Goal: Task Accomplishment & Management: Use online tool/utility

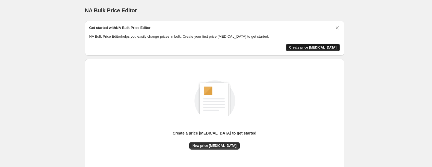
click at [321, 48] on span "Create price [MEDICAL_DATA]" at bounding box center [313, 47] width 48 height 4
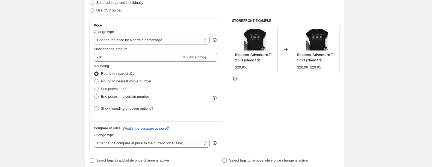
scroll to position [55, 0]
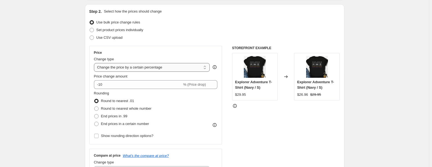
click at [199, 69] on select "Change the price to a certain amount Change the price by a certain amount Chang…" at bounding box center [152, 67] width 116 height 9
select select "to"
click at [95, 63] on select "Change the price to a certain amount Change the price by a certain amount Chang…" at bounding box center [152, 67] width 116 height 9
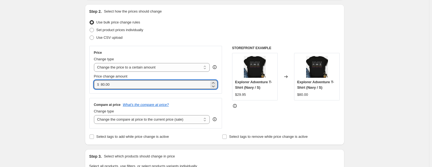
drag, startPoint x: 114, startPoint y: 86, endPoint x: 99, endPoint y: 86, distance: 15.3
click at [99, 86] on div "$ 80.00" at bounding box center [156, 84] width 124 height 9
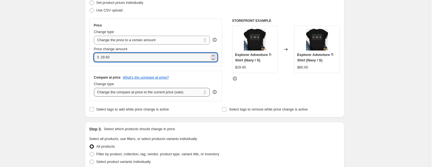
type input "29.93"
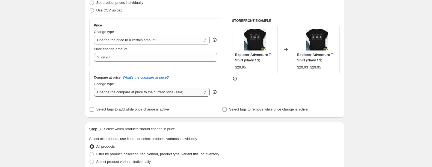
click at [200, 91] on select "Change the compare at price to the current price (sale) Change the compare at p…" at bounding box center [152, 92] width 116 height 9
select select "no_change"
click at [95, 88] on select "Change the compare at price to the current price (sale) Change the compare at p…" at bounding box center [152, 92] width 116 height 9
click at [203, 93] on select "Change the compare at price to the current price (sale) Change the compare at p…" at bounding box center [152, 92] width 116 height 9
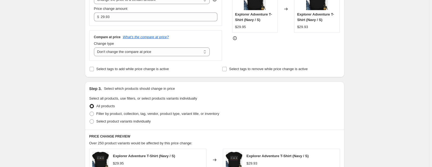
scroll to position [164, 0]
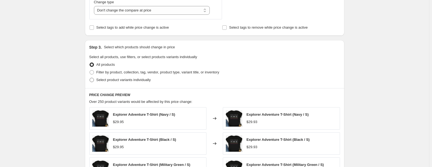
click at [94, 80] on span at bounding box center [92, 80] width 4 height 4
click at [90, 78] on input "Select product variants individually" at bounding box center [90, 78] width 0 height 0
radio input "true"
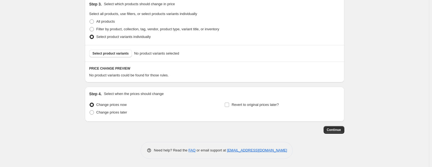
scroll to position [207, 0]
click at [119, 54] on span "Select product variants" at bounding box center [111, 53] width 36 height 4
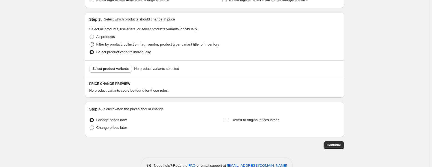
scroll to position [180, 0]
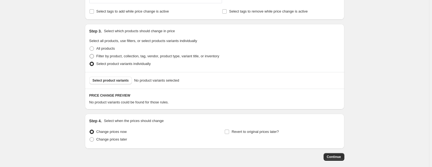
click at [94, 57] on span at bounding box center [92, 56] width 4 height 4
click at [90, 54] on input "Filter by product, collection, tag, vendor, product type, variant title, or inv…" at bounding box center [90, 54] width 0 height 0
radio input "true"
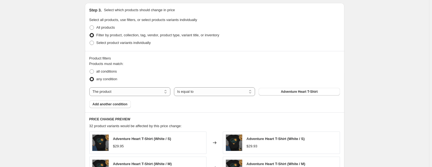
scroll to position [207, 0]
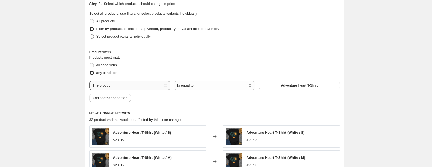
click at [166, 86] on select "The product The product's collection The product's tag The product's vendor The…" at bounding box center [129, 85] width 81 height 9
select select "title"
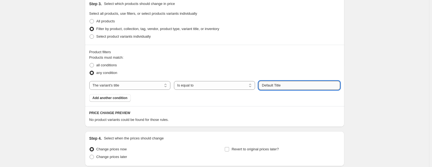
click at [273, 86] on input "Default Title" at bounding box center [299, 85] width 81 height 9
click at [229, 86] on select "Is equal to Is not equal to Contains" at bounding box center [214, 85] width 81 height 9
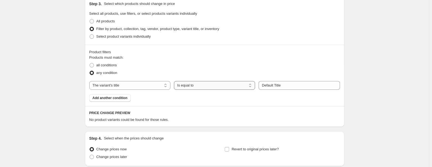
click at [229, 86] on select "Is equal to Is not equal to Contains" at bounding box center [214, 85] width 81 height 9
click at [362, 163] on div "Create new price change job. This page is ready Create new price change job Dra…" at bounding box center [214, 2] width 429 height 419
click at [225, 87] on select "Is equal to Is not equal to Contains" at bounding box center [214, 85] width 81 height 9
select select "contains"
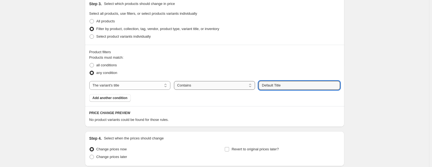
drag, startPoint x: 282, startPoint y: 85, endPoint x: 255, endPoint y: 87, distance: 27.4
click at [259, 87] on div "The product The product's collection The product's tag The product's vendor The…" at bounding box center [214, 85] width 251 height 9
type input "s"
click at [124, 101] on div "Products must match: all conditions any condition The product The product's col…" at bounding box center [214, 78] width 251 height 47
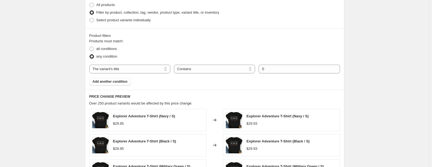
scroll to position [199, 0]
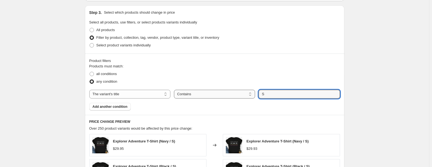
drag, startPoint x: 279, startPoint y: 95, endPoint x: 238, endPoint y: 96, distance: 41.0
click at [239, 96] on div "The product The product's collection The product's tag The product's vendor The…" at bounding box center [214, 94] width 251 height 9
click at [110, 110] on div "Products must match: all conditions any condition The product The product's col…" at bounding box center [214, 87] width 251 height 47
drag, startPoint x: 280, startPoint y: 94, endPoint x: 230, endPoint y: 96, distance: 49.5
click at [236, 97] on div "The product The product's collection The product's tag The product's vendor The…" at bounding box center [214, 94] width 251 height 9
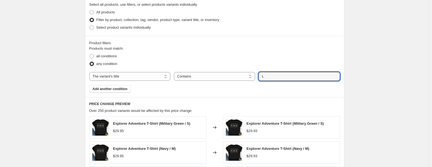
scroll to position [226, 0]
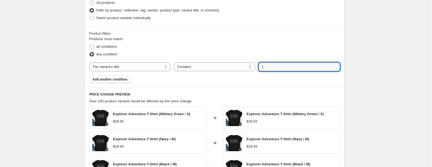
click at [114, 83] on div "Products must match: all conditions any condition The product The product's col…" at bounding box center [214, 59] width 251 height 47
drag, startPoint x: 287, startPoint y: 70, endPoint x: 208, endPoint y: 73, distance: 78.7
click at [231, 73] on div "Products must match: all conditions any condition The product The product's col…" at bounding box center [214, 59] width 251 height 47
type input "XL"
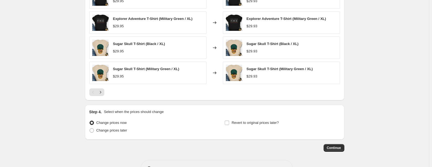
scroll to position [390, 0]
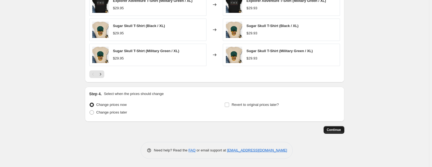
click at [337, 132] on span "Continue" at bounding box center [334, 130] width 14 height 4
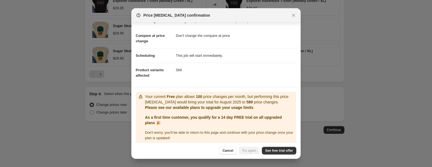
scroll to position [23, 0]
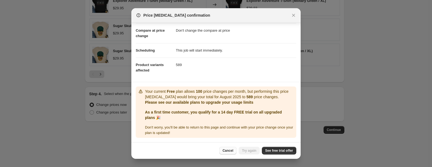
click at [231, 150] on span "Cancel" at bounding box center [228, 151] width 11 height 4
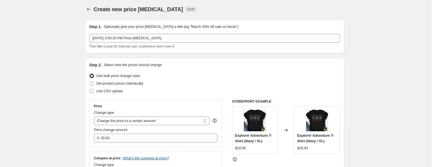
scroll to position [0, 0]
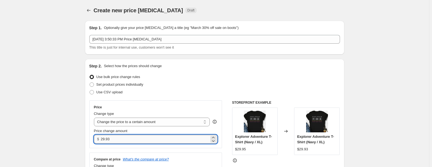
click at [127, 141] on input "29.93" at bounding box center [155, 139] width 108 height 9
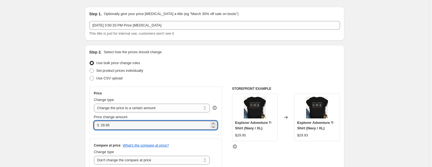
scroll to position [27, 0]
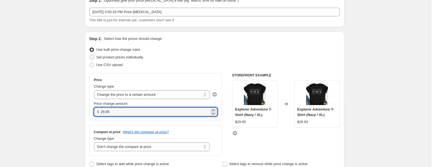
type input "29.95"
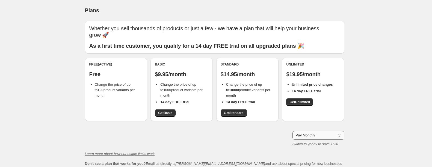
click at [323, 139] on select "Pay Monthly Pay Yearly (Save 16%)" at bounding box center [319, 135] width 52 height 9
click at [324, 137] on select "Pay Monthly Pay Yearly (Save 16%)" at bounding box center [319, 135] width 52 height 9
click at [169, 114] on span "Get Basic" at bounding box center [165, 113] width 14 height 4
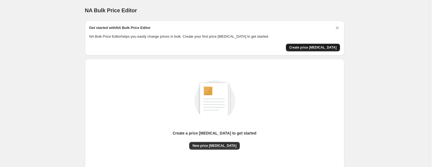
click at [329, 46] on span "Create price [MEDICAL_DATA]" at bounding box center [313, 47] width 48 height 4
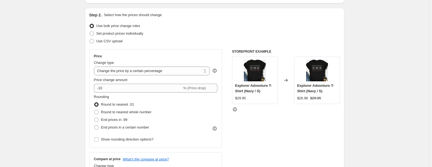
scroll to position [55, 0]
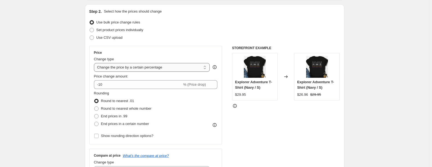
click at [188, 67] on select "Change the price to a certain amount Change the price by a certain amount Chang…" at bounding box center [152, 67] width 116 height 9
select select "to"
click at [95, 63] on select "Change the price to a certain amount Change the price by a certain amount Chang…" at bounding box center [152, 67] width 116 height 9
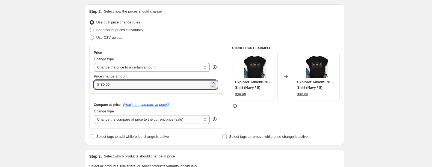
drag, startPoint x: 137, startPoint y: 88, endPoint x: 103, endPoint y: 90, distance: 34.2
click at [103, 90] on div "Price Change type Change the price to a certain amount Change the price by a ce…" at bounding box center [155, 70] width 133 height 48
type input "29.95"
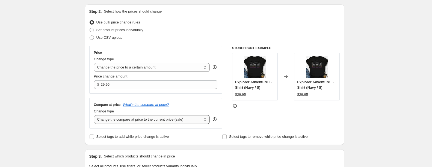
click at [192, 124] on select "Change the compare at price to the current price (sale) Change the compare at p…" at bounding box center [152, 119] width 116 height 9
select select "no_change"
click at [95, 116] on select "Change the compare at price to the current price (sale) Change the compare at p…" at bounding box center [152, 119] width 116 height 9
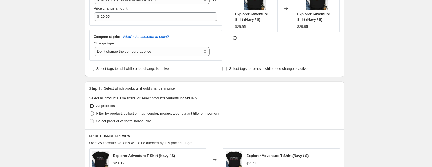
scroll to position [137, 0]
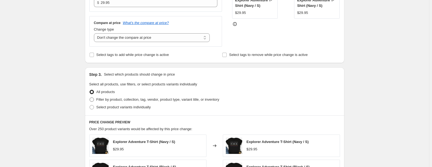
click at [94, 101] on span at bounding box center [92, 100] width 4 height 4
click at [90, 98] on input "Filter by product, collection, tag, vendor, product type, variant title, or inv…" at bounding box center [90, 98] width 0 height 0
radio input "true"
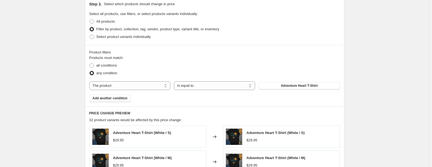
scroll to position [218, 0]
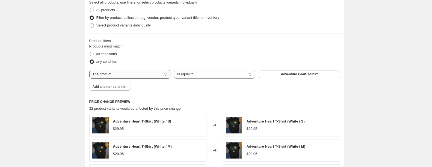
click at [151, 77] on select "The product The product's collection The product's tag The product's vendor The…" at bounding box center [129, 74] width 81 height 9
select select "title"
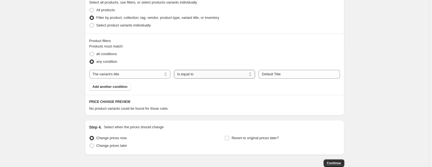
click at [218, 75] on select "Is equal to Is not equal to Contains" at bounding box center [214, 74] width 81 height 9
select select "contains"
click at [276, 76] on input "Default Title" at bounding box center [299, 74] width 81 height 9
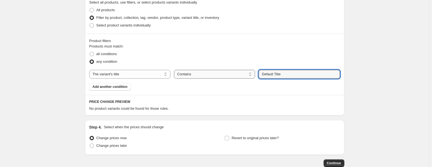
drag, startPoint x: 285, startPoint y: 75, endPoint x: 234, endPoint y: 75, distance: 51.3
click at [237, 75] on div "The product The product's collection The product's tag The product's vendor The…" at bounding box center [214, 74] width 251 height 9
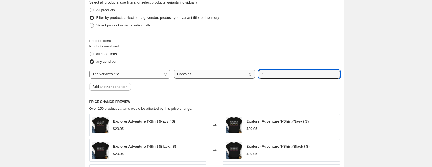
drag, startPoint x: 280, startPoint y: 76, endPoint x: 237, endPoint y: 75, distance: 42.9
click at [238, 75] on div "The product The product's collection The product's tag The product's vendor The…" at bounding box center [214, 74] width 251 height 9
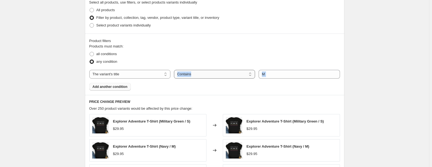
drag, startPoint x: 277, startPoint y: 79, endPoint x: 239, endPoint y: 75, distance: 38.5
click at [245, 76] on div "Products must match: all conditions any condition The product The product's col…" at bounding box center [214, 67] width 251 height 47
click at [274, 74] on input "M" at bounding box center [299, 74] width 81 height 9
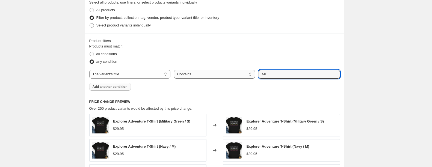
drag, startPoint x: 271, startPoint y: 73, endPoint x: 220, endPoint y: 78, distance: 51.6
click at [221, 79] on div "The product The product's collection The product's tag The product's vendor The…" at bounding box center [214, 74] width 251 height 9
drag, startPoint x: 283, startPoint y: 76, endPoint x: 224, endPoint y: 81, distance: 58.7
click at [238, 80] on div "Products must match: all conditions any condition The product The product's col…" at bounding box center [214, 67] width 251 height 47
type input "XL"
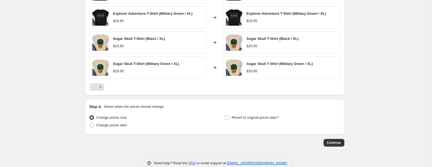
scroll to position [390, 0]
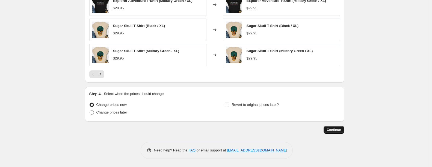
click at [339, 131] on span "Continue" at bounding box center [334, 130] width 14 height 4
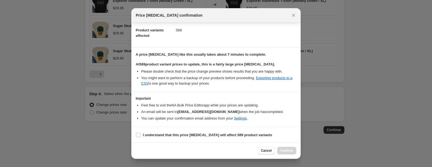
scroll to position [59, 0]
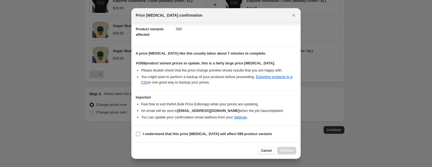
click at [137, 135] on input "I understand that this price [MEDICAL_DATA] will affect 589 product variants" at bounding box center [138, 134] width 4 height 4
checkbox input "true"
click at [288, 151] on span "Confirm" at bounding box center [286, 151] width 13 height 4
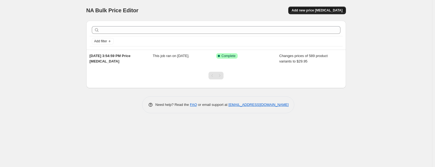
click at [333, 10] on span "Add new price change job" at bounding box center [316, 10] width 51 height 4
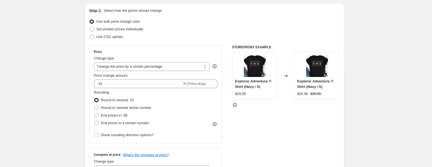
scroll to position [82, 0]
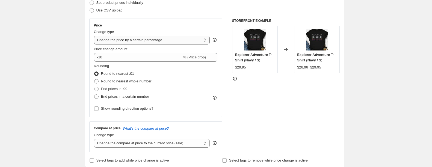
click at [161, 41] on select "Change the price to a certain amount Change the price by a certain amount Chang…" at bounding box center [152, 40] width 116 height 9
select select "to"
click at [95, 36] on select "Change the price to a certain amount Change the price by a certain amount Chang…" at bounding box center [152, 40] width 116 height 9
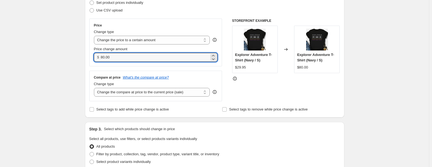
drag, startPoint x: 125, startPoint y: 59, endPoint x: 100, endPoint y: 58, distance: 24.9
click at [100, 58] on div "$ 80.00" at bounding box center [156, 57] width 124 height 9
type input "30.95"
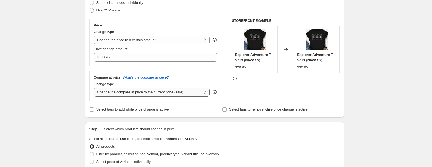
click at [190, 92] on select "Change the compare at price to the current price (sale) Change the compare at p…" at bounding box center [152, 92] width 116 height 9
select select "no_change"
click at [95, 88] on select "Change the compare at price to the current price (sale) Change the compare at p…" at bounding box center [152, 92] width 116 height 9
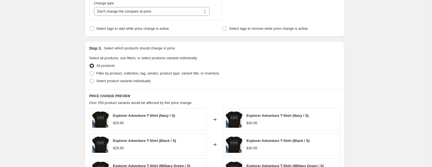
scroll to position [164, 0]
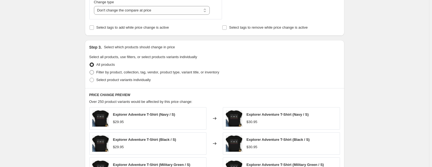
click at [93, 72] on span at bounding box center [92, 72] width 4 height 4
click at [90, 70] on input "Filter by product, collection, tag, vendor, product type, variant title, or inv…" at bounding box center [90, 70] width 0 height 0
radio input "true"
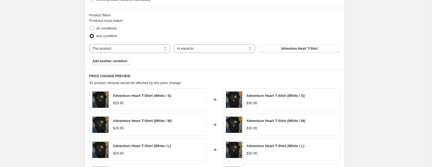
scroll to position [246, 0]
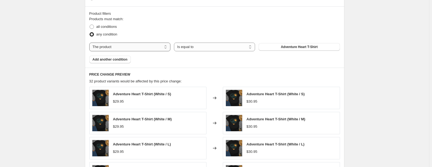
click at [161, 51] on select "The product The product's collection The product's tag The product's vendor The…" at bounding box center [129, 47] width 81 height 9
select select "title"
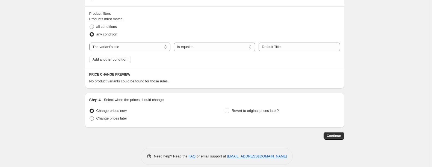
drag, startPoint x: 227, startPoint y: 51, endPoint x: 206, endPoint y: 74, distance: 31.3
click at [226, 52] on div "Products must match: all conditions any condition The product The product's col…" at bounding box center [214, 39] width 251 height 47
select select "contains"
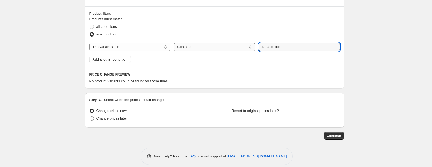
drag, startPoint x: 285, startPoint y: 46, endPoint x: 234, endPoint y: 47, distance: 51.4
click at [239, 47] on div "The product The product's collection The product's tag The product's vendor The…" at bounding box center [214, 47] width 251 height 9
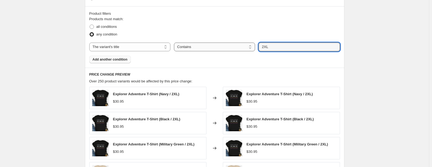
drag, startPoint x: 280, startPoint y: 48, endPoint x: 238, endPoint y: 48, distance: 42.1
click at [239, 48] on div "The product The product's collection The product's tag The product's vendor The…" at bounding box center [214, 47] width 251 height 9
type input "3XL"
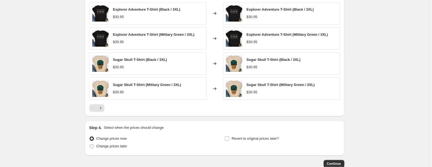
scroll to position [382, 0]
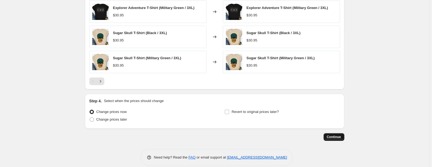
click at [337, 138] on span "Continue" at bounding box center [334, 137] width 14 height 4
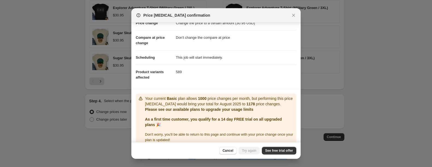
scroll to position [23, 0]
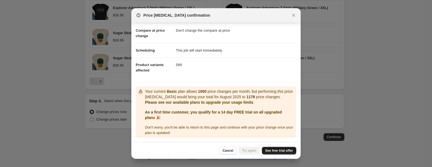
click at [282, 153] on link "See free trial offer" at bounding box center [279, 151] width 34 height 8
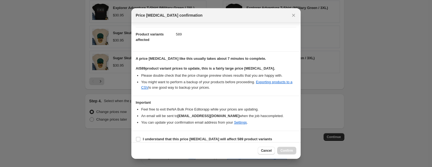
scroll to position [59, 0]
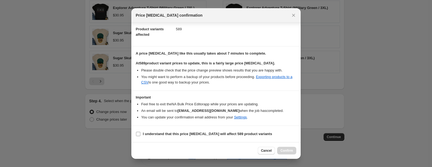
click at [140, 135] on span ":r24:" at bounding box center [138, 134] width 5 height 5
click at [140, 135] on input "I understand that this price [MEDICAL_DATA] will affect 589 product variants" at bounding box center [138, 134] width 4 height 4
checkbox input "true"
click at [287, 152] on span "Confirm" at bounding box center [286, 151] width 13 height 4
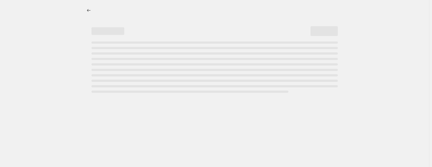
select select "no_change"
select select "title"
select select "contains"
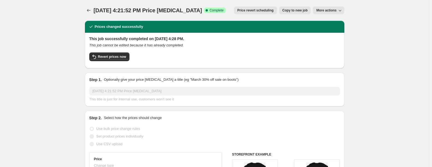
click at [337, 13] on button "More actions" at bounding box center [328, 11] width 31 height 8
click at [87, 11] on button "Price change jobs" at bounding box center [89, 11] width 8 height 8
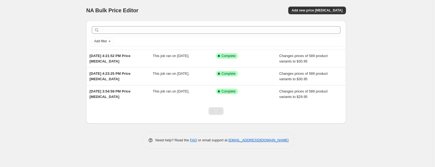
click at [325, 16] on div "NA Bulk Price Editor. This page is ready NA Bulk Price Editor Add new price cha…" at bounding box center [215, 10] width 259 height 21
click at [327, 10] on span "Add new price [MEDICAL_DATA]" at bounding box center [316, 10] width 51 height 4
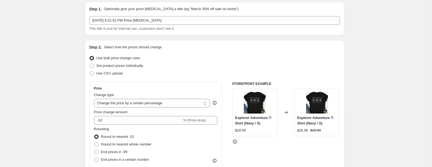
scroll to position [27, 0]
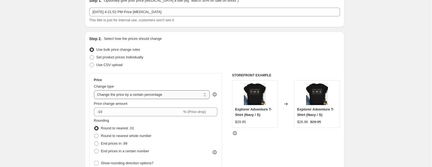
click at [179, 94] on select "Change the price to a certain amount Change the price by a certain amount Chang…" at bounding box center [152, 94] width 116 height 9
select select "to"
click at [95, 90] on select "Change the price to a certain amount Change the price by a certain amount Chang…" at bounding box center [152, 94] width 116 height 9
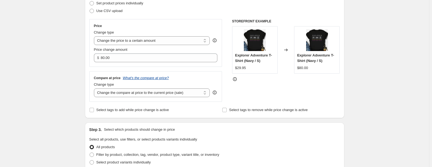
scroll to position [82, 0]
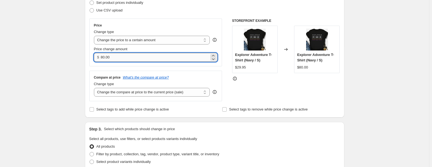
drag, startPoint x: 119, startPoint y: 56, endPoint x: 102, endPoint y: 57, distance: 17.2
click at [102, 57] on input "80.00" at bounding box center [155, 57] width 108 height 9
type input "31.95"
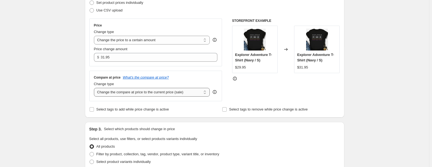
click at [155, 93] on select "Change the compare at price to the current price (sale) Change the compare at p…" at bounding box center [152, 92] width 116 height 9
select select "no_change"
click at [95, 88] on select "Change the compare at price to the current price (sale) Change the compare at p…" at bounding box center [152, 92] width 116 height 9
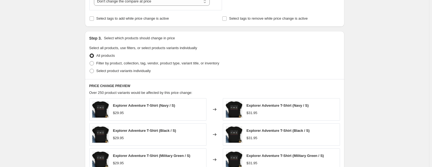
scroll to position [164, 0]
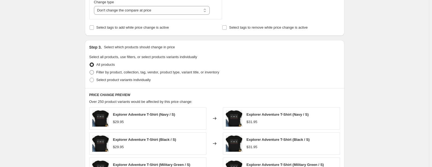
click at [93, 72] on span at bounding box center [92, 72] width 4 height 4
click at [90, 70] on input "Filter by product, collection, tag, vendor, product type, variant title, or inv…" at bounding box center [90, 70] width 0 height 0
radio input "true"
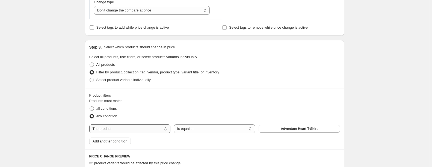
click at [157, 127] on select "The product The product's collection The product's tag The product's vendor The…" at bounding box center [129, 129] width 81 height 9
select select "title"
click at [198, 129] on select "Is equal to Is not equal to Contains" at bounding box center [214, 129] width 81 height 9
select select "contains"
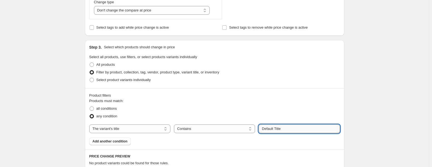
click at [270, 131] on input "Default Title" at bounding box center [299, 129] width 81 height 9
drag, startPoint x: 278, startPoint y: 132, endPoint x: 282, endPoint y: 129, distance: 4.9
click at [280, 131] on input "Default Title" at bounding box center [299, 129] width 81 height 9
drag, startPoint x: 282, startPoint y: 129, endPoint x: 258, endPoint y: 135, distance: 24.6
click at [258, 135] on div "Products must match: all conditions any condition The product The product's col…" at bounding box center [214, 121] width 251 height 47
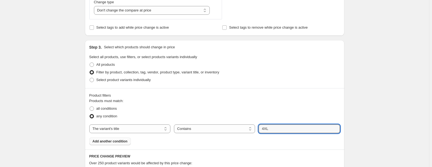
drag, startPoint x: 270, startPoint y: 129, endPoint x: 227, endPoint y: 141, distance: 44.8
click at [242, 132] on div "The product The product's collection The product's tag The product's vendor The…" at bounding box center [214, 129] width 251 height 9
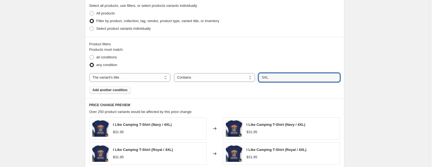
scroll to position [218, 0]
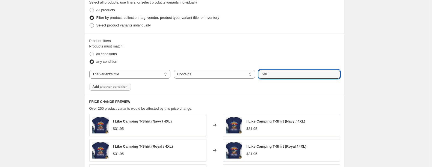
type input "5XL"
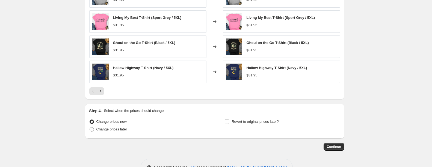
scroll to position [390, 0]
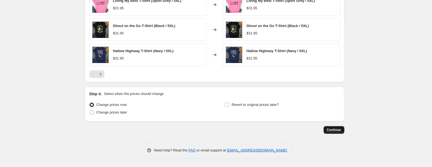
click at [339, 128] on span "Continue" at bounding box center [334, 130] width 14 height 4
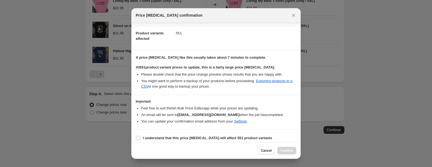
scroll to position [59, 0]
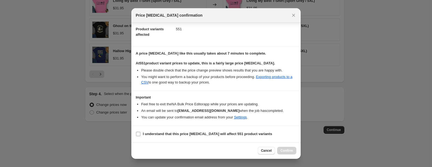
click at [137, 135] on input "I understand that this price change job will affect 551 product variants" at bounding box center [138, 134] width 4 height 4
checkbox input "true"
click at [291, 151] on span "Confirm" at bounding box center [286, 151] width 13 height 4
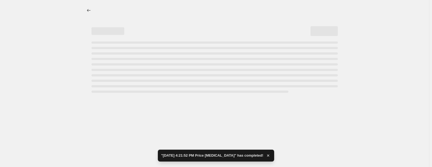
select select "no_change"
select select "title"
select select "contains"
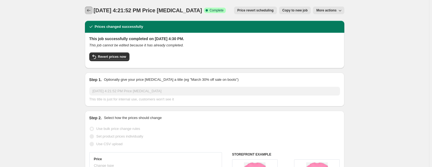
click at [88, 11] on icon "Price change jobs" at bounding box center [88, 10] width 5 height 5
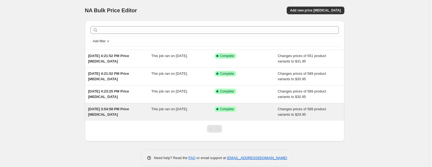
click at [115, 110] on span "[DATE] 3:54:59 PM Price [MEDICAL_DATA]" at bounding box center [108, 112] width 41 height 10
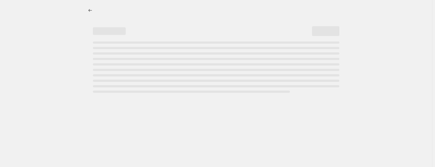
select select "no_change"
select select "title"
select select "contains"
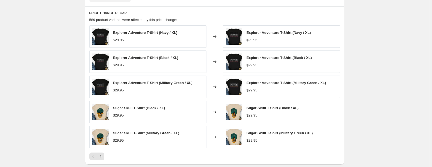
scroll to position [430, 0]
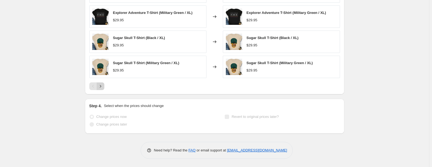
click at [101, 87] on icon "Next" at bounding box center [100, 86] width 5 height 5
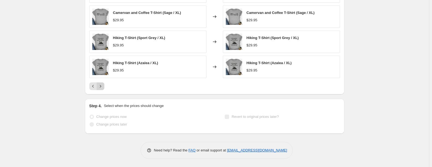
click at [103, 87] on icon "Next" at bounding box center [100, 86] width 5 height 5
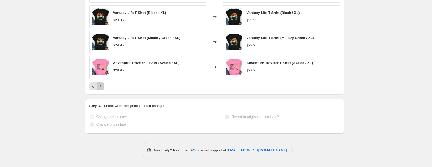
click at [103, 87] on icon "Next" at bounding box center [100, 86] width 5 height 5
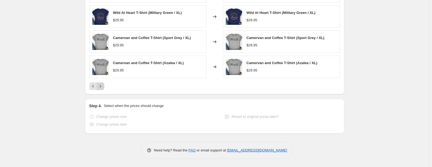
click at [103, 87] on icon "Next" at bounding box center [100, 86] width 5 height 5
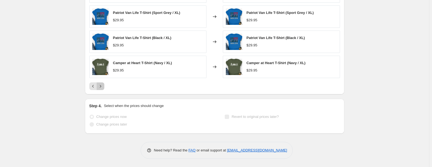
click at [103, 87] on icon "Next" at bounding box center [100, 86] width 5 height 5
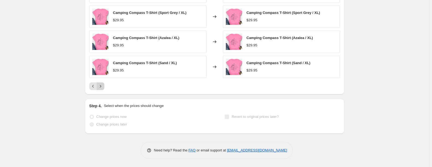
click at [103, 87] on icon "Next" at bounding box center [100, 86] width 5 height 5
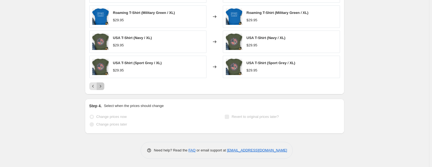
click at [103, 87] on icon "Next" at bounding box center [100, 86] width 5 height 5
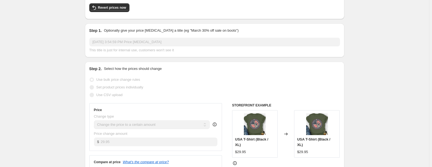
scroll to position [0, 0]
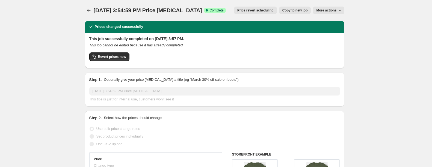
click at [343, 9] on icon "button" at bounding box center [339, 10] width 5 height 5
click at [89, 11] on icon "Price change jobs" at bounding box center [88, 10] width 5 height 5
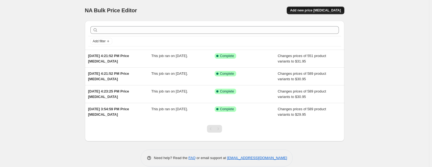
click at [319, 10] on span "Add new price [MEDICAL_DATA]" at bounding box center [315, 10] width 51 height 4
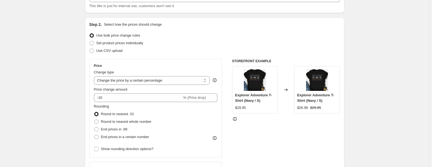
scroll to position [55, 0]
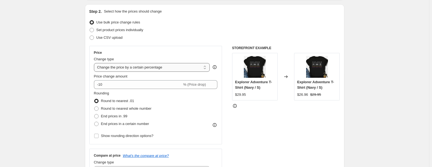
click at [173, 70] on select "Change the price to a certain amount Change the price by a certain amount Chang…" at bounding box center [152, 67] width 116 height 9
select select "to"
click at [95, 63] on select "Change the price to a certain amount Change the price by a certain amount Chang…" at bounding box center [152, 67] width 116 height 9
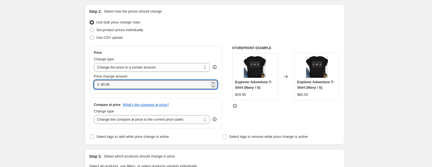
drag, startPoint x: 141, startPoint y: 85, endPoint x: 74, endPoint y: 85, distance: 67.7
type input "29.95"
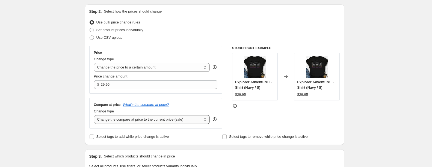
click at [150, 121] on select "Change the compare at price to the current price (sale) Change the compare at p…" at bounding box center [152, 119] width 116 height 9
select select "no_change"
click at [95, 116] on select "Change the compare at price to the current price (sale) Change the compare at p…" at bounding box center [152, 119] width 116 height 9
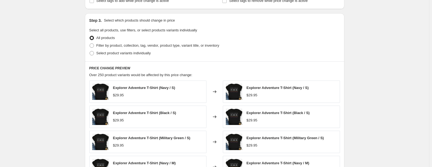
scroll to position [191, 0]
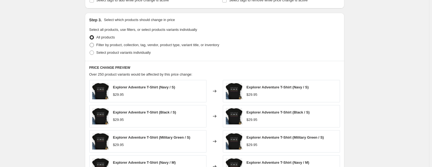
click at [94, 45] on span at bounding box center [92, 45] width 4 height 4
click at [90, 43] on input "Filter by product, collection, tag, vendor, product type, variant title, or inv…" at bounding box center [90, 43] width 0 height 0
radio input "true"
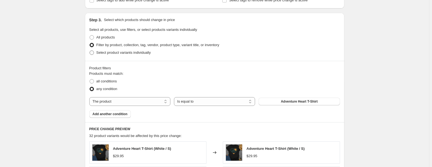
click at [94, 54] on span at bounding box center [92, 53] width 4 height 4
click at [90, 51] on input "Select product variants individually" at bounding box center [90, 51] width 0 height 0
radio input "true"
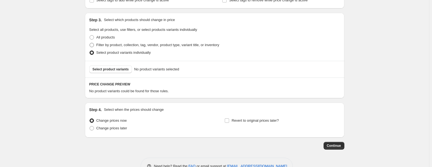
click at [92, 43] on label "Filter by product, collection, tag, vendor, product type, variant title, or inv…" at bounding box center [154, 45] width 130 height 8
click at [90, 43] on input "Filter by product, collection, tag, vendor, product type, variant title, or inv…" at bounding box center [90, 43] width 0 height 0
radio input "true"
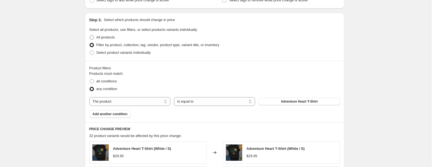
click at [94, 38] on span at bounding box center [92, 37] width 4 height 4
click at [90, 36] on input "All products" at bounding box center [90, 35] width 0 height 0
radio input "true"
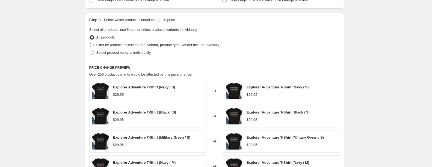
click at [93, 45] on span at bounding box center [92, 45] width 4 height 4
click at [90, 43] on input "Filter by product, collection, tag, vendor, product type, variant title, or inv…" at bounding box center [90, 43] width 0 height 0
radio input "true"
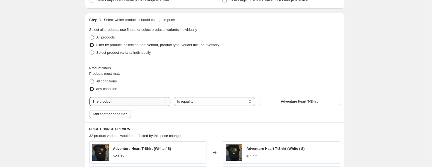
click at [159, 100] on select "The product The product's collection The product's tag The product's vendor The…" at bounding box center [129, 101] width 81 height 9
select select "tag"
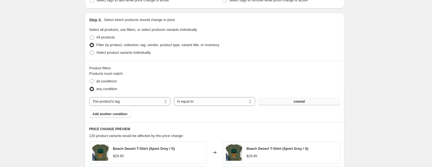
click at [291, 104] on button "coastal" at bounding box center [299, 102] width 81 height 8
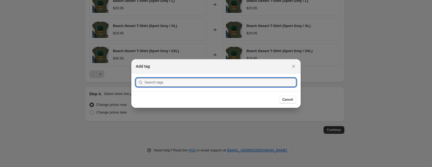
scroll to position [0, 0]
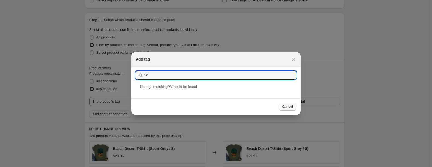
type input "W"
click at [287, 109] on span "Cancel" at bounding box center [287, 107] width 11 height 4
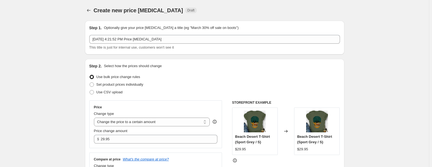
scroll to position [191, 0]
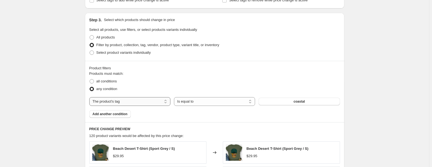
click at [155, 102] on select "The product The product's collection The product's tag The product's vendor The…" at bounding box center [129, 101] width 81 height 9
select select "product_type"
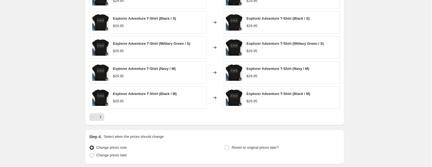
scroll to position [355, 0]
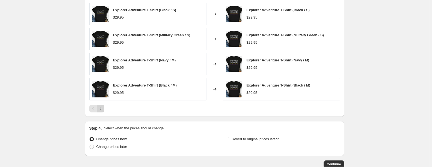
click at [103, 108] on icon "Next" at bounding box center [100, 108] width 5 height 5
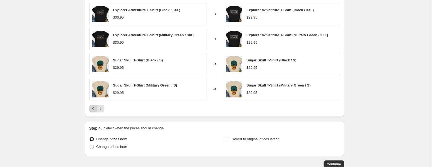
click at [92, 109] on icon "Previous" at bounding box center [92, 108] width 5 height 5
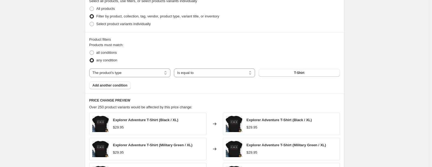
scroll to position [218, 0]
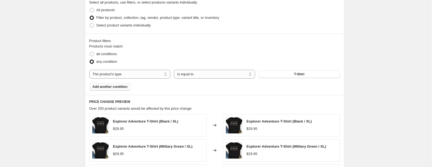
click at [124, 88] on span "Add another condition" at bounding box center [110, 87] width 35 height 4
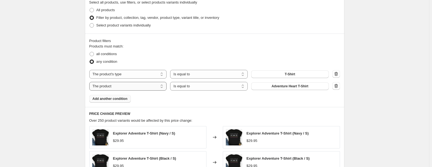
click at [128, 88] on select "The product The product's collection The product's tag The product's vendor The…" at bounding box center [128, 86] width 78 height 9
select select "collection"
click at [285, 89] on button "Coastal" at bounding box center [290, 86] width 78 height 8
click at [339, 75] on icon "button" at bounding box center [335, 73] width 5 height 5
select select "collection"
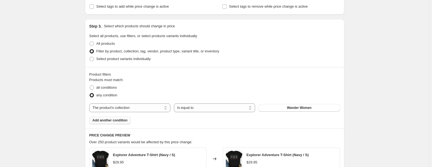
scroll to position [171, 0]
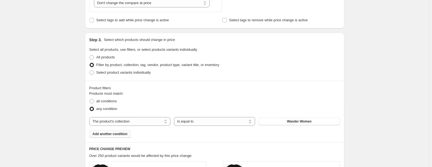
click at [116, 136] on span "Add another condition" at bounding box center [110, 134] width 35 height 4
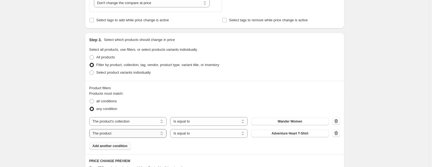
click at [162, 133] on select "The product The product's collection The product's tag The product's vendor The…" at bounding box center [128, 133] width 78 height 9
select select "title"
click at [221, 136] on select "Is equal to Is not equal to Contains" at bounding box center [209, 133] width 78 height 9
select select "contains"
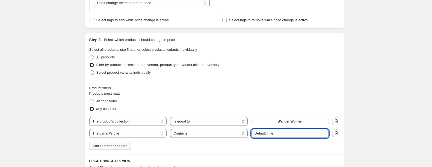
click at [273, 137] on input "Default Title" at bounding box center [290, 133] width 78 height 9
drag, startPoint x: 280, startPoint y: 135, endPoint x: 244, endPoint y: 136, distance: 36.1
click at [244, 136] on div "The product The product's collection The product's tag The product's vendor The…" at bounding box center [209, 133] width 240 height 9
type input "S"
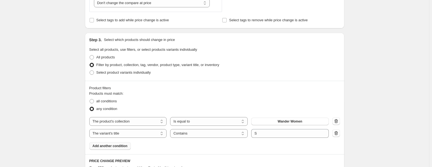
click at [124, 146] on span "Add another condition" at bounding box center [110, 146] width 35 height 4
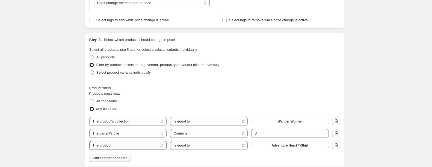
click at [131, 147] on select "The product The product's collection The product's tag The product's vendor The…" at bounding box center [128, 145] width 78 height 9
select select "title"
click at [194, 146] on select "Is equal to Is not equal to Contains" at bounding box center [209, 145] width 78 height 9
select select "contains"
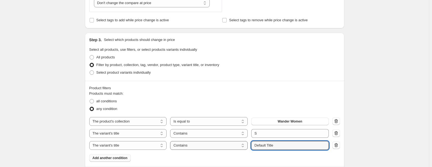
drag, startPoint x: 278, startPoint y: 145, endPoint x: 237, endPoint y: 145, distance: 41.2
click at [245, 146] on div "The product The product's collection The product's tag The product's vendor The…" at bounding box center [209, 145] width 240 height 9
type input "M"
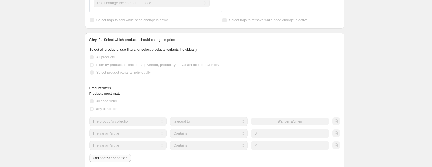
click at [118, 162] on div "Products must match: all conditions any condition The product The product's col…" at bounding box center [214, 126] width 251 height 71
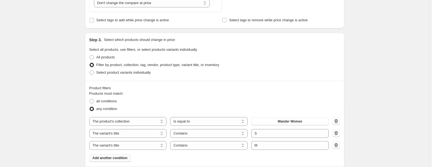
click at [124, 158] on span "Add another condition" at bounding box center [110, 158] width 35 height 4
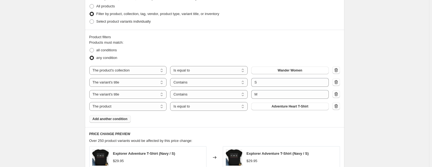
scroll to position [253, 0]
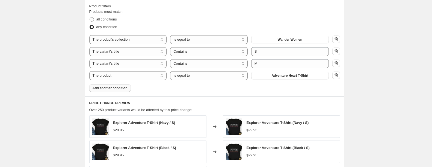
click at [116, 91] on button "Add another condition" at bounding box center [110, 88] width 42 height 8
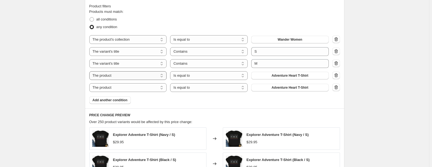
click at [137, 76] on select "The product The product's collection The product's tag The product's vendor The…" at bounding box center [128, 75] width 78 height 9
select select "title"
click at [138, 88] on select "The product The product's collection The product's tag The product's vendor The…" at bounding box center [128, 87] width 78 height 9
select select "title"
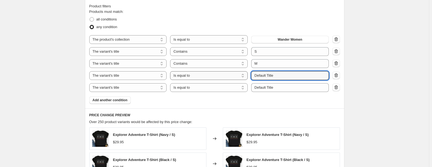
drag, startPoint x: 277, startPoint y: 75, endPoint x: 233, endPoint y: 78, distance: 43.8
click at [233, 78] on div "The product The product's collection The product's tag The product's vendor The…" at bounding box center [209, 75] width 240 height 9
type input "L"
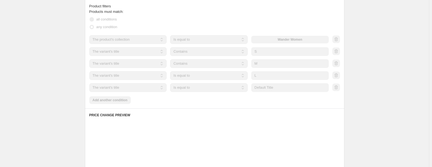
click at [240, 91] on div "The product The product's collection The product's tag The product's vendor The…" at bounding box center [209, 87] width 240 height 9
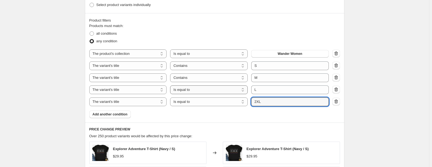
scroll to position [226, 0]
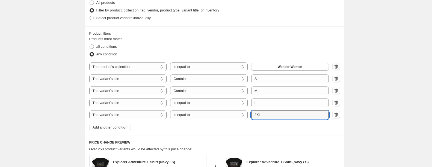
type input "2XL"
click at [336, 66] on div at bounding box center [336, 67] width 8 height 8
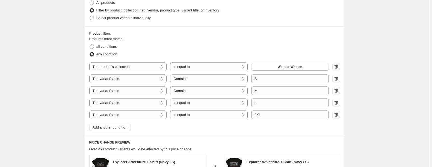
click at [338, 66] on icon "button" at bounding box center [336, 67] width 4 height 4
select select "title"
select select "equal"
select select "contains"
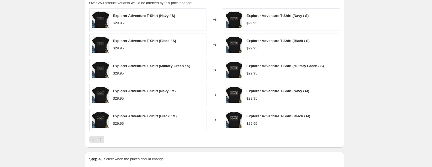
scroll to position [426, 0]
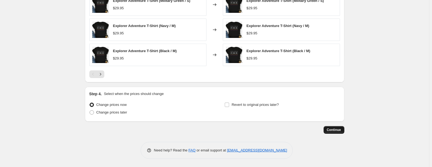
click at [338, 130] on span "Continue" at bounding box center [334, 130] width 14 height 4
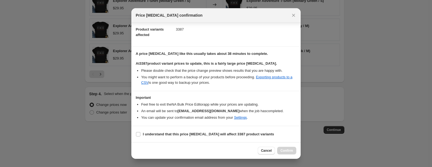
scroll to position [59, 0]
click at [138, 133] on input "I understand that this price change job will affect 3387 product variants" at bounding box center [138, 134] width 4 height 4
checkbox input "true"
click at [288, 151] on span "Confirm" at bounding box center [286, 151] width 13 height 4
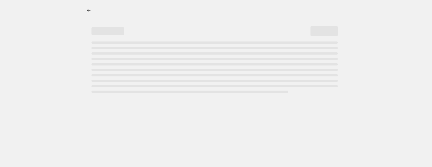
select select "no_change"
select select "title"
select select "contains"
select select "title"
select select "contains"
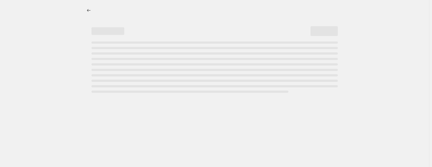
select select "title"
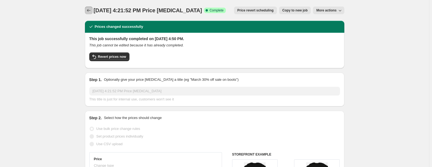
click at [91, 10] on icon "Price change jobs" at bounding box center [88, 10] width 5 height 5
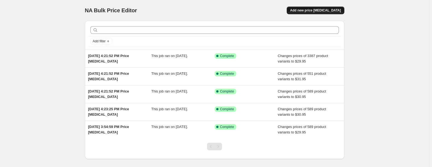
click at [327, 11] on span "Add new price [MEDICAL_DATA]" at bounding box center [315, 10] width 51 height 4
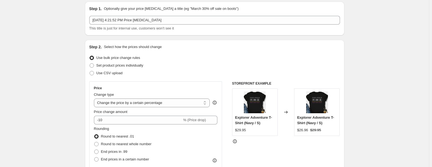
scroll to position [27, 0]
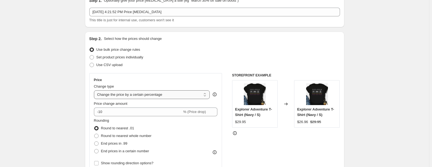
click at [150, 95] on select "Change the price to a certain amount Change the price by a certain amount Chang…" at bounding box center [152, 94] width 116 height 9
select select "to"
click at [95, 90] on select "Change the price to a certain amount Change the price by a certain amount Chang…" at bounding box center [152, 94] width 116 height 9
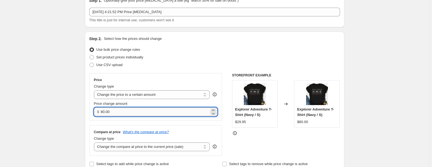
click at [135, 109] on input "80.00" at bounding box center [155, 112] width 108 height 9
type input "8"
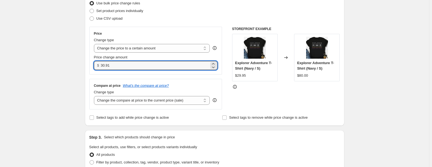
scroll to position [109, 0]
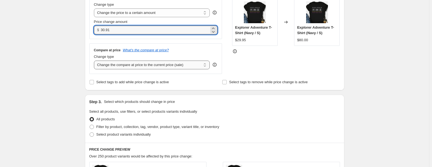
type input "30.91"
click at [175, 65] on select "Change the compare at price to the current price (sale) Change the compare at p…" at bounding box center [152, 65] width 116 height 9
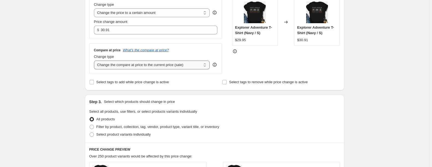
select select "no_change"
click at [95, 61] on select "Change the compare at price to the current price (sale) Change the compare at p…" at bounding box center [152, 65] width 116 height 9
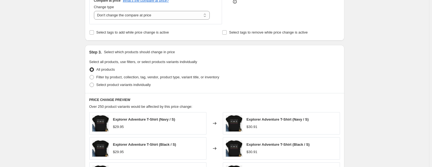
scroll to position [164, 0]
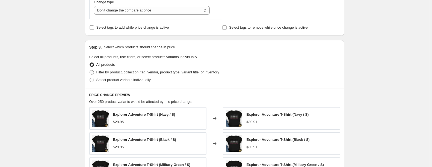
drag, startPoint x: 94, startPoint y: 72, endPoint x: 100, endPoint y: 76, distance: 6.6
click at [94, 73] on span at bounding box center [92, 72] width 4 height 4
click at [90, 70] on input "Filter by product, collection, tag, vendor, product type, variant title, or inv…" at bounding box center [90, 70] width 0 height 0
radio input "true"
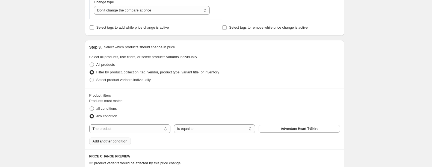
click at [115, 141] on span "Add another condition" at bounding box center [110, 141] width 35 height 4
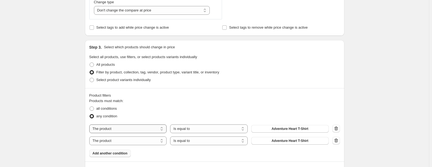
click at [132, 130] on select "The product The product's collection The product's tag The product's vendor The…" at bounding box center [128, 129] width 78 height 9
select select "title"
click at [196, 131] on select "Is equal to Is not equal to Contains" at bounding box center [209, 129] width 78 height 9
select select "contains"
click at [193, 143] on select "Is equal to Is not equal to" at bounding box center [209, 141] width 78 height 9
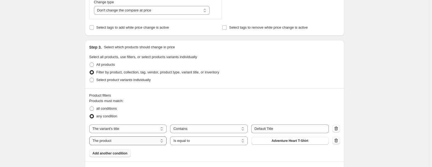
click at [136, 143] on select "The product The product's collection The product's tag The product's vendor The…" at bounding box center [128, 141] width 78 height 9
select select "title"
click at [189, 143] on select "Is equal to Is not equal to Contains" at bounding box center [209, 141] width 78 height 9
select select "contains"
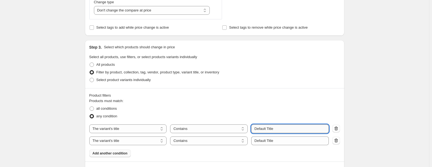
click at [266, 129] on input "Default Title" at bounding box center [290, 129] width 78 height 9
drag, startPoint x: 282, startPoint y: 129, endPoint x: 242, endPoint y: 134, distance: 40.0
click at [242, 134] on div "The product The product's collection The product's tag The product's vendor The…" at bounding box center [214, 135] width 251 height 21
type input "2XL"
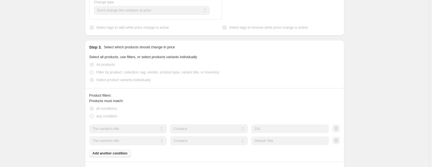
click at [235, 141] on div "The product The product's collection The product's tag The product's vendor The…" at bounding box center [209, 141] width 240 height 9
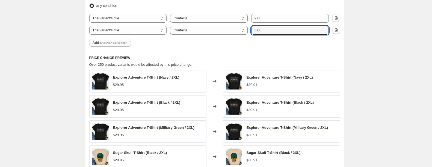
scroll to position [265, 0]
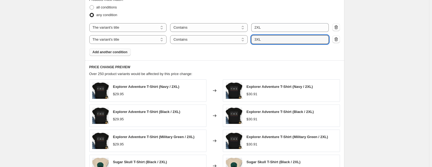
type input "3XL"
click at [119, 56] on div "Products must match: all conditions any condition The product The product's col…" at bounding box center [214, 26] width 251 height 59
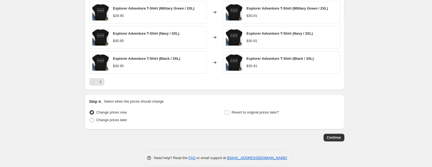
scroll to position [402, 0]
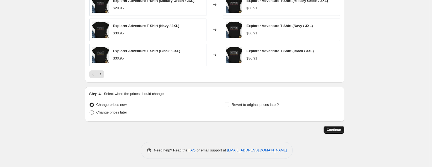
click at [340, 128] on span "Continue" at bounding box center [334, 130] width 14 height 4
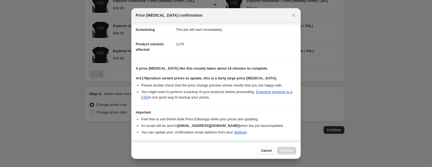
scroll to position [59, 0]
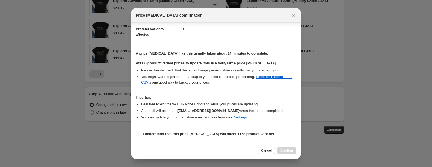
click at [141, 135] on label "I understand that this price change job will affect 1178 product variants" at bounding box center [205, 134] width 138 height 8
click at [140, 135] on input "I understand that this price change job will affect 1178 product variants" at bounding box center [138, 134] width 4 height 4
checkbox input "true"
click at [290, 152] on span "Confirm" at bounding box center [286, 151] width 13 height 4
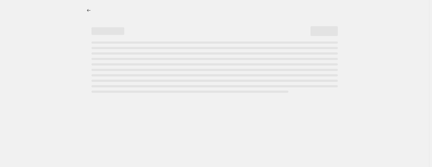
select select "no_change"
select select "title"
select select "contains"
select select "title"
select select "contains"
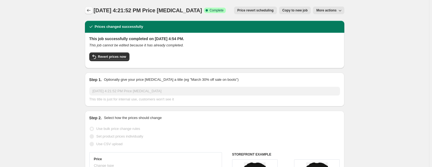
click at [89, 12] on icon "Price change jobs" at bounding box center [88, 10] width 5 height 5
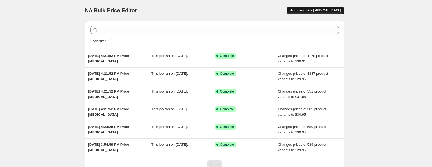
click at [325, 12] on span "Add new price [MEDICAL_DATA]" at bounding box center [315, 10] width 51 height 4
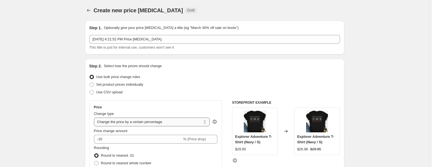
click at [119, 125] on select "Change the price to a certain amount Change the price by a certain amount Chang…" at bounding box center [152, 122] width 116 height 9
select select "to"
click at [95, 118] on select "Change the price to a certain amount Change the price by a certain amount Chang…" at bounding box center [152, 122] width 116 height 9
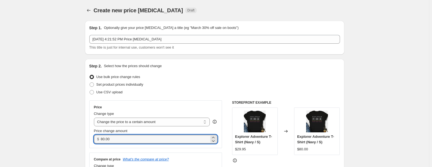
drag, startPoint x: 118, startPoint y: 138, endPoint x: 83, endPoint y: 139, distance: 34.7
click at [90, 139] on div "Step 2. Select how the prices should change Use bulk price change rules Set pro…" at bounding box center [214, 129] width 259 height 141
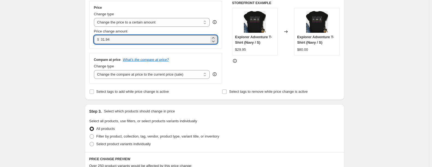
scroll to position [109, 0]
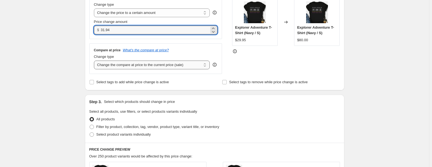
type input "31.94"
click at [191, 65] on select "Change the compare at price to the current price (sale) Change the compare at p…" at bounding box center [152, 65] width 116 height 9
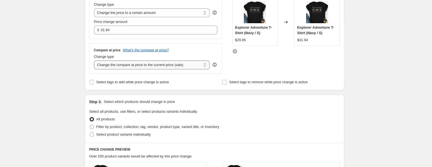
select select "no_change"
click at [95, 61] on select "Change the compare at price to the current price (sale) Change the compare at p…" at bounding box center [152, 65] width 116 height 9
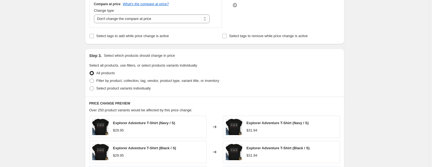
scroll to position [164, 0]
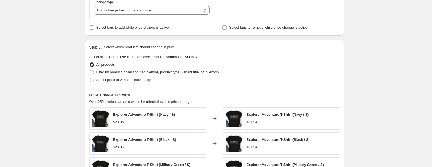
click at [93, 72] on span at bounding box center [92, 72] width 4 height 4
click at [90, 70] on input "Filter by product, collection, tag, vendor, product type, variant title, or inv…" at bounding box center [90, 70] width 0 height 0
radio input "true"
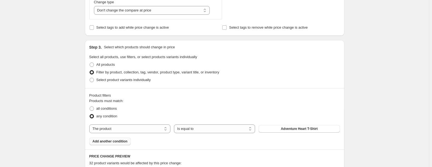
click at [113, 141] on span "Add another condition" at bounding box center [110, 141] width 35 height 4
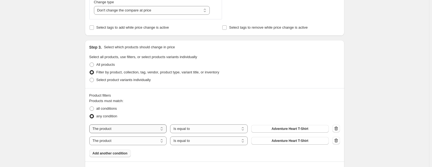
click at [147, 133] on select "The product The product's collection The product's tag The product's vendor The…" at bounding box center [128, 129] width 78 height 9
select select "title"
click at [144, 142] on select "The product The product's collection The product's tag The product's vendor The…" at bounding box center [128, 141] width 78 height 9
select select "title"
click at [201, 130] on select "Is equal to Is not equal to Contains" at bounding box center [209, 129] width 78 height 9
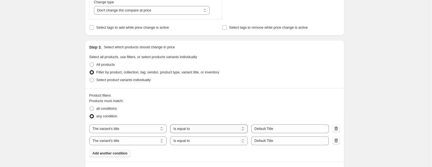
select select "contains"
click at [204, 140] on select "Is equal to Is not equal to Contains" at bounding box center [209, 141] width 78 height 9
select select "contains"
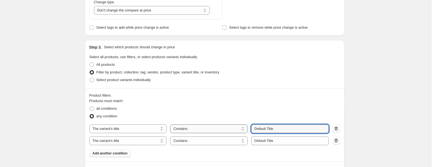
drag, startPoint x: 279, startPoint y: 128, endPoint x: 243, endPoint y: 130, distance: 35.3
click at [243, 130] on div "The product The product's collection The product's tag The product's vendor The…" at bounding box center [209, 129] width 240 height 9
type input "4XL"
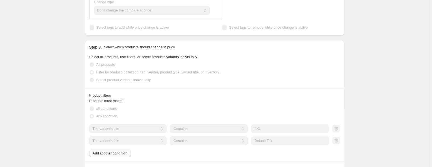
drag, startPoint x: 272, startPoint y: 142, endPoint x: 242, endPoint y: 148, distance: 30.5
click at [242, 148] on div "Products must match: all conditions any condition The product The product's col…" at bounding box center [214, 127] width 251 height 59
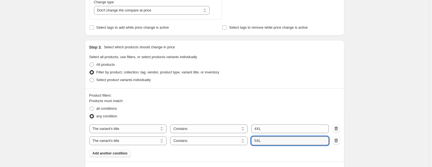
type input "5XL"
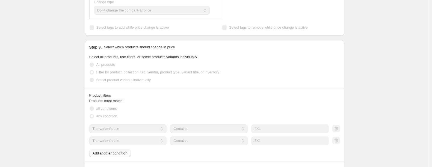
click at [104, 156] on div "Products must match: all conditions any condition The product The product's col…" at bounding box center [214, 127] width 251 height 59
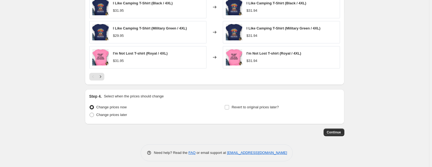
scroll to position [402, 0]
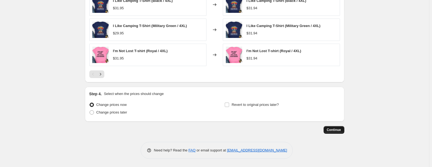
click at [341, 131] on span "Continue" at bounding box center [334, 130] width 14 height 4
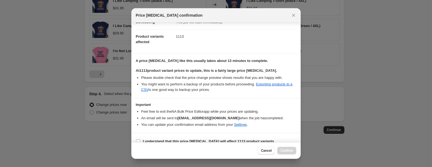
scroll to position [59, 0]
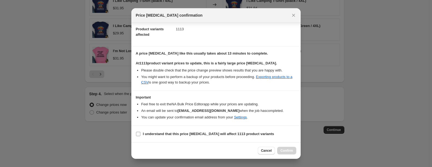
click at [137, 134] on input "I understand that this price change job will affect 1113 product variants" at bounding box center [138, 134] width 4 height 4
checkbox input "true"
click at [294, 150] on button "Confirm" at bounding box center [286, 151] width 19 height 8
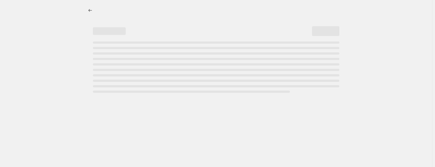
select select "no_change"
select select "title"
select select "contains"
select select "title"
select select "contains"
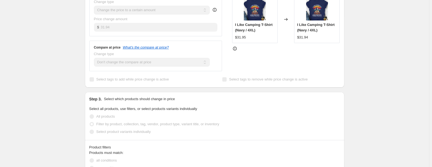
scroll to position [191, 0]
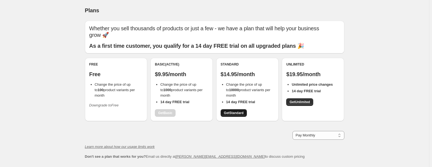
click at [240, 114] on span "Get Standard" at bounding box center [234, 113] width 20 height 4
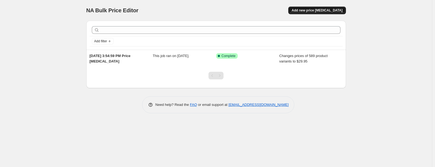
click at [331, 12] on span "Add new price [MEDICAL_DATA]" at bounding box center [316, 10] width 51 height 4
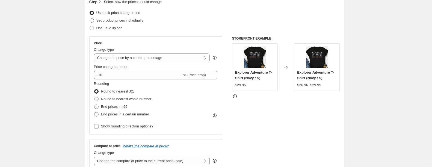
scroll to position [55, 0]
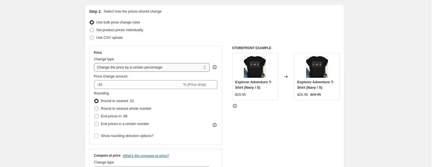
click at [172, 69] on select "Change the price to a certain amount Change the price by a certain amount Chang…" at bounding box center [152, 67] width 116 height 9
select select "to"
click at [95, 63] on select "Change the price to a certain amount Change the price by a certain amount Chang…" at bounding box center [152, 67] width 116 height 9
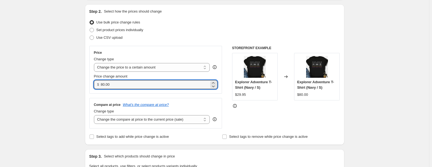
drag, startPoint x: 144, startPoint y: 87, endPoint x: 81, endPoint y: 87, distance: 62.8
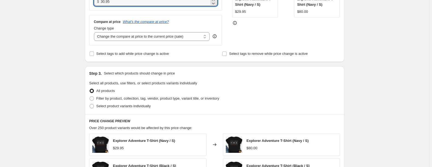
scroll to position [164, 0]
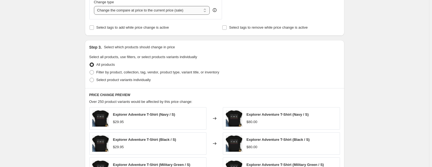
type input "30.95"
click at [196, 15] on select "Change the compare at price to the current price (sale) Change the compare at p…" at bounding box center [152, 10] width 116 height 9
select select "no_change"
click at [95, 6] on select "Change the compare at price to the current price (sale) Change the compare at p…" at bounding box center [152, 10] width 116 height 9
click at [94, 73] on span at bounding box center [92, 72] width 4 height 4
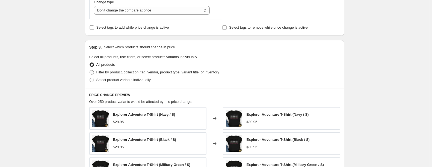
click at [90, 70] on input "Filter by product, collection, tag, vendor, product type, variant title, or inv…" at bounding box center [90, 70] width 0 height 0
radio input "true"
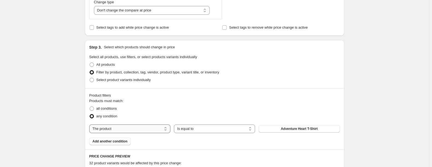
click at [155, 131] on select "The product The product's collection The product's tag The product's vendor The…" at bounding box center [129, 129] width 81 height 9
select select "title"
click at [229, 131] on select "Is equal to Is not equal to Contains" at bounding box center [214, 129] width 81 height 9
select select "contains"
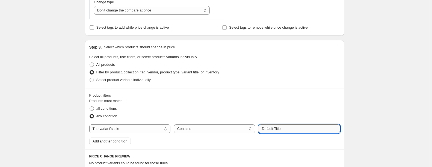
click at [268, 129] on input "Default Title" at bounding box center [299, 129] width 81 height 9
type input "e"
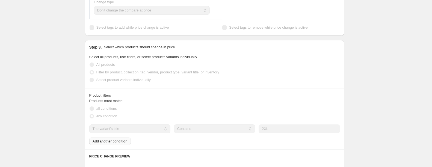
click at [116, 145] on div "Products must match: all conditions any condition The product The product's col…" at bounding box center [214, 121] width 251 height 47
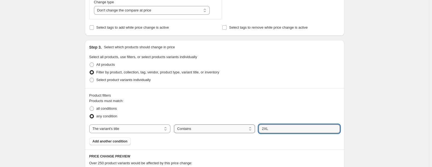
drag, startPoint x: 273, startPoint y: 131, endPoint x: 246, endPoint y: 130, distance: 27.1
click at [246, 130] on div "The product The product's collection The product's tag The product's vendor The…" at bounding box center [214, 129] width 251 height 9
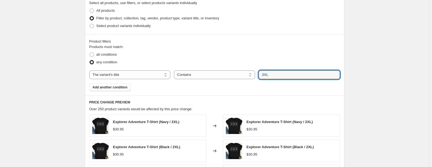
scroll to position [218, 0]
type input "3XL"
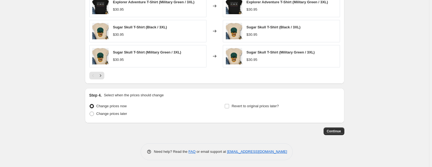
scroll to position [390, 0]
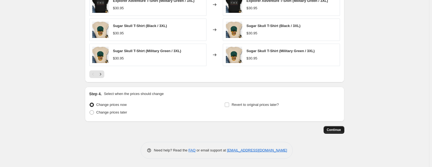
click at [338, 131] on span "Continue" at bounding box center [334, 130] width 14 height 4
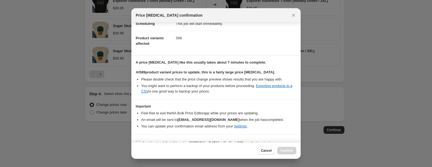
scroll to position [59, 0]
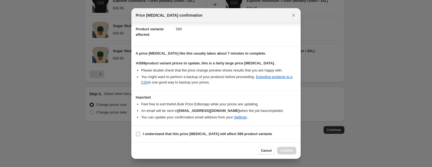
click at [138, 134] on input "I understand that this price [MEDICAL_DATA] will affect 589 product variants" at bounding box center [138, 134] width 4 height 4
checkbox input "true"
click at [291, 151] on span "Confirm" at bounding box center [286, 151] width 13 height 4
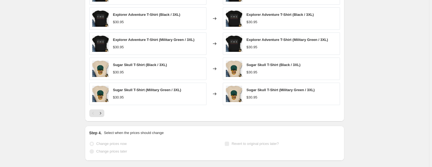
scroll to position [404, 0]
